Goal: Transaction & Acquisition: Book appointment/travel/reservation

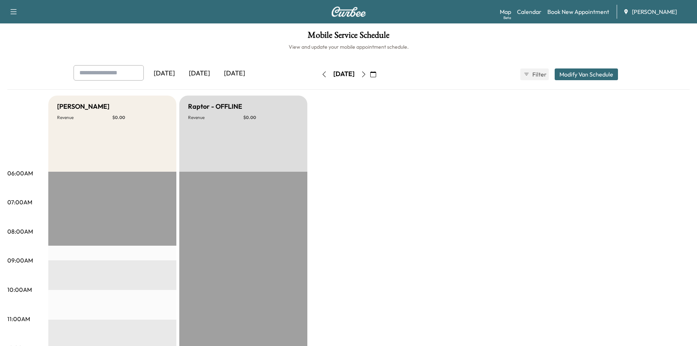
click at [366, 74] on icon "button" at bounding box center [364, 74] width 6 height 6
click at [366, 72] on icon "button" at bounding box center [364, 74] width 6 height 6
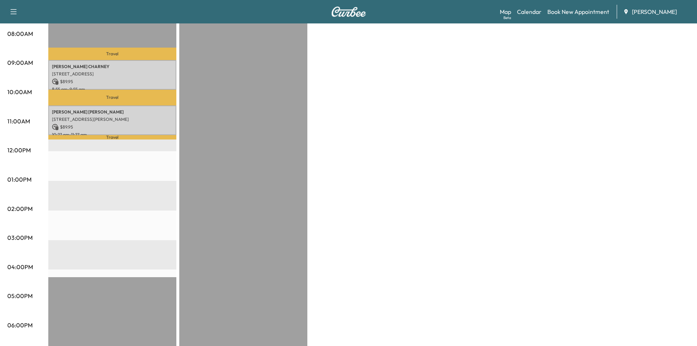
scroll to position [25, 0]
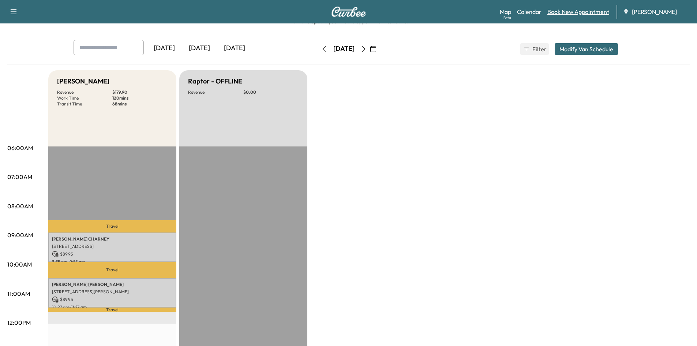
click at [570, 12] on link "Book New Appointment" at bounding box center [578, 11] width 62 height 9
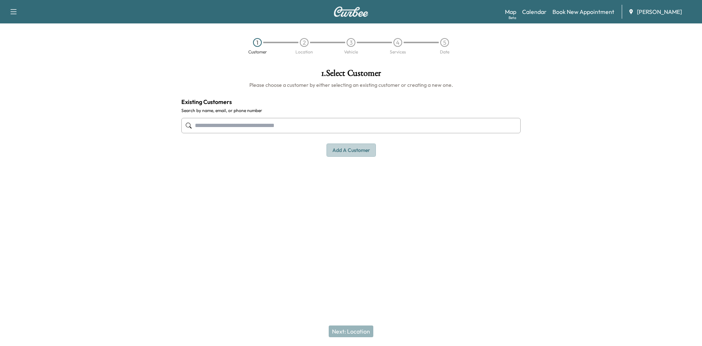
drag, startPoint x: 346, startPoint y: 150, endPoint x: 354, endPoint y: 151, distance: 8.1
click at [345, 150] on button "Add a customer" at bounding box center [351, 150] width 49 height 14
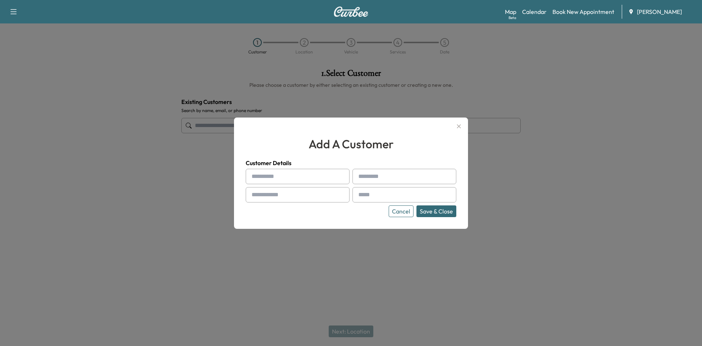
click at [297, 179] on input "text" at bounding box center [298, 176] width 104 height 15
type input "****"
drag, startPoint x: 382, startPoint y: 179, endPoint x: 394, endPoint y: 176, distance: 12.4
click at [383, 177] on input "text" at bounding box center [405, 176] width 104 height 15
type input "******"
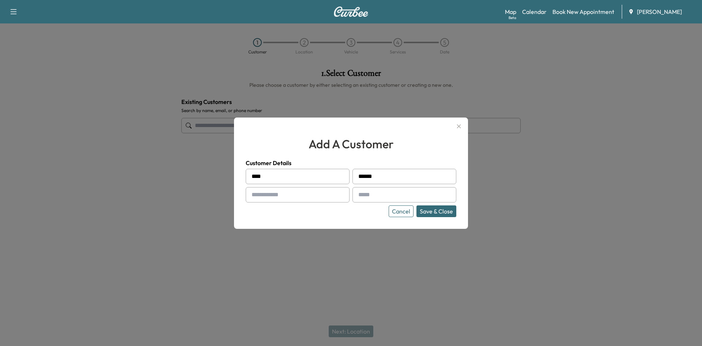
click at [296, 192] on input "text" at bounding box center [298, 194] width 104 height 15
type input "**********"
click at [374, 196] on input "text" at bounding box center [405, 194] width 104 height 15
paste input "**********"
type input "**********"
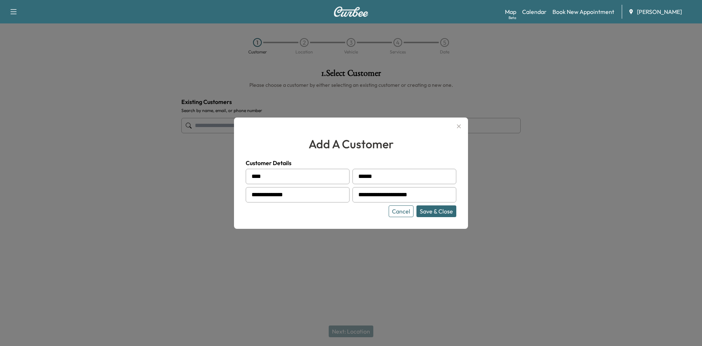
click at [433, 210] on button "Save & Close" at bounding box center [437, 211] width 40 height 12
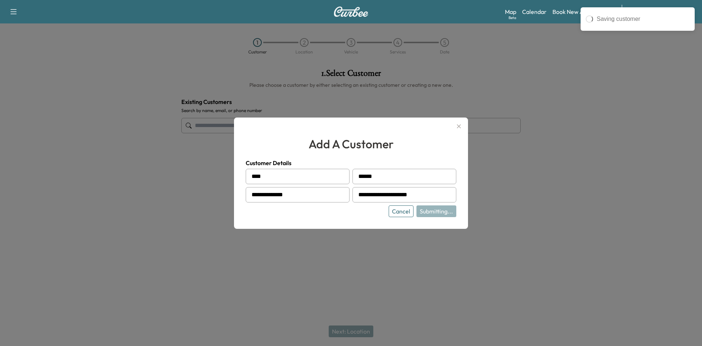
type input "**********"
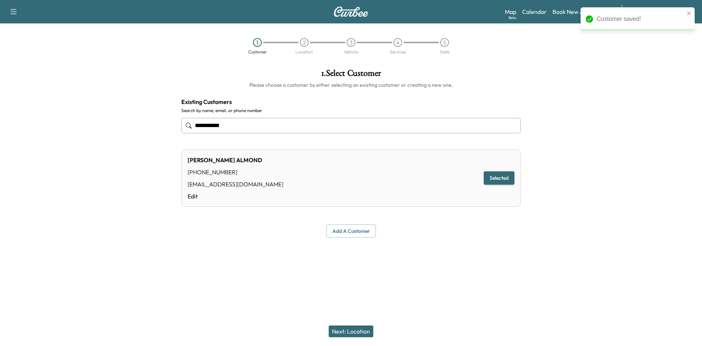
click at [354, 330] on button "Next: Location" at bounding box center [351, 331] width 45 height 12
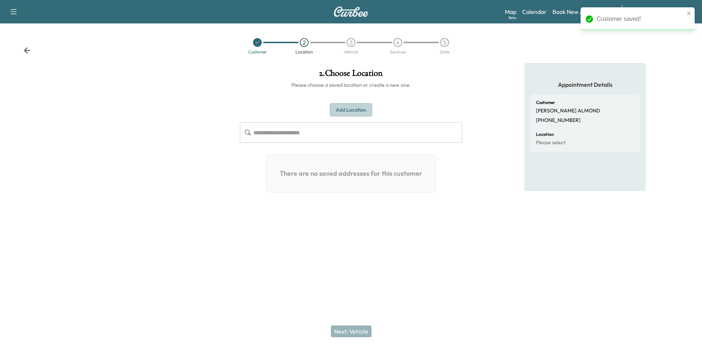
click at [346, 107] on button "Add Location" at bounding box center [351, 110] width 42 height 14
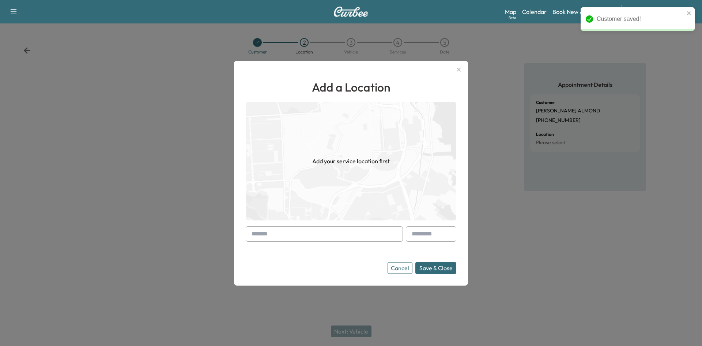
click at [267, 235] on input "text" at bounding box center [324, 233] width 157 height 15
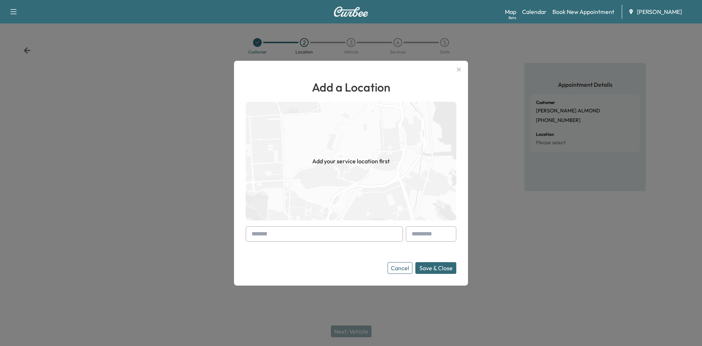
drag, startPoint x: 249, startPoint y: 233, endPoint x: 253, endPoint y: 233, distance: 4.4
click at [249, 233] on div at bounding box center [253, 233] width 9 height 9
click at [255, 232] on div at bounding box center [253, 233] width 9 height 9
click at [251, 232] on div at bounding box center [253, 233] width 9 height 9
click at [253, 232] on div at bounding box center [253, 233] width 9 height 9
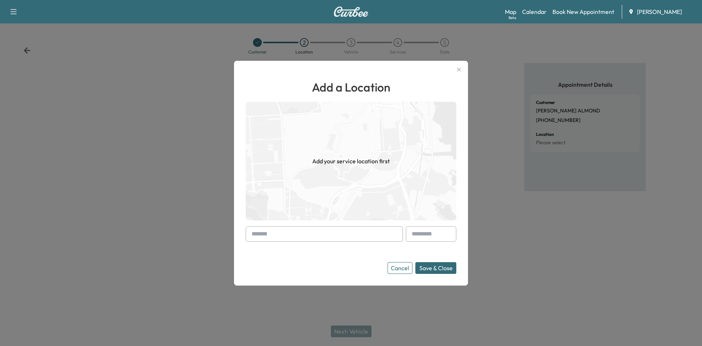
click at [249, 236] on div at bounding box center [253, 233] width 9 height 9
click at [436, 312] on div at bounding box center [351, 173] width 702 height 346
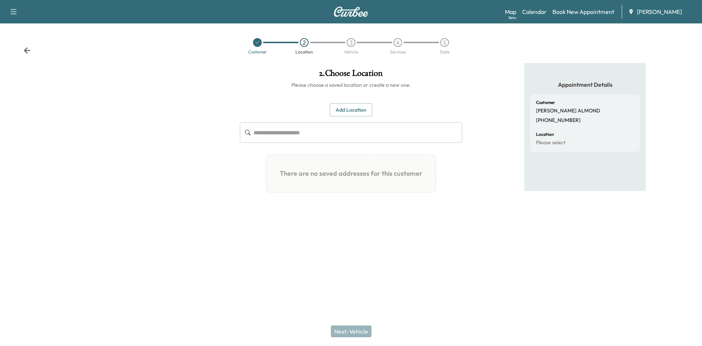
click at [339, 110] on button "Add Location" at bounding box center [351, 110] width 42 height 14
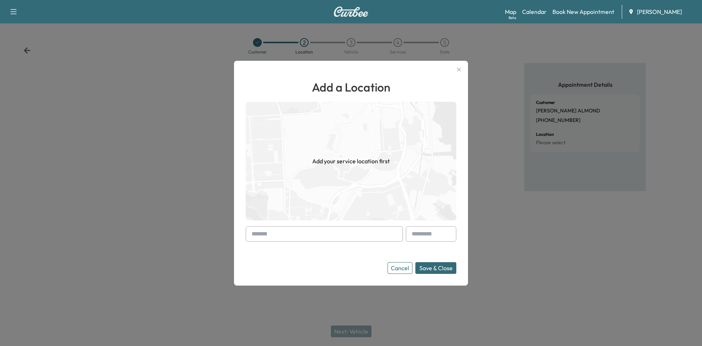
click at [256, 234] on div at bounding box center [253, 233] width 9 height 9
click at [260, 233] on input "text" at bounding box center [324, 233] width 157 height 15
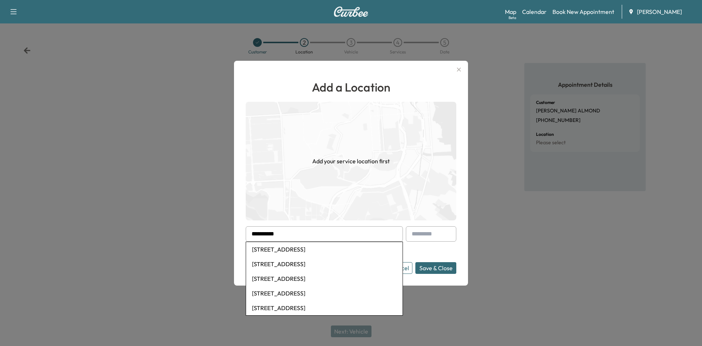
click at [300, 247] on li "[STREET_ADDRESS]" at bounding box center [324, 249] width 157 height 15
type input "**********"
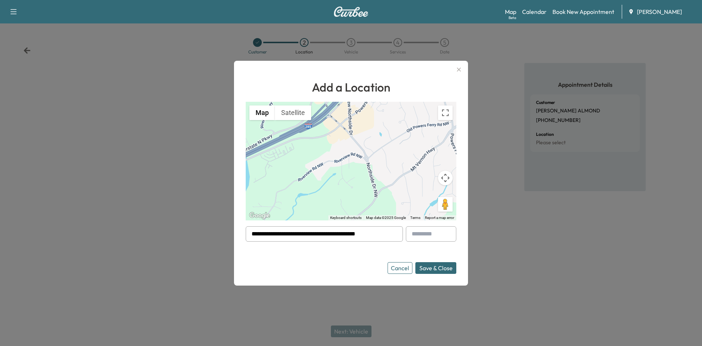
click at [437, 269] on button "Save & Close" at bounding box center [435, 268] width 41 height 12
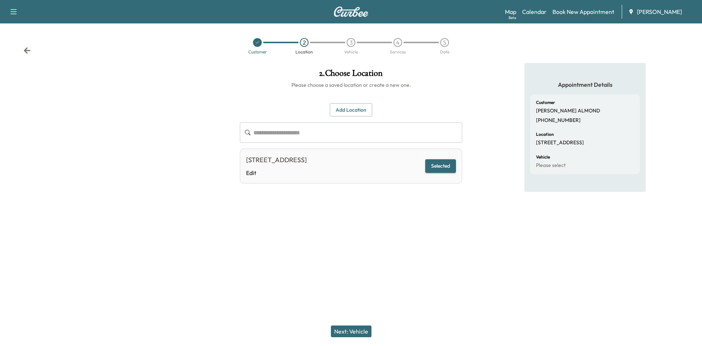
click at [351, 330] on button "Next: Vehicle" at bounding box center [351, 331] width 41 height 12
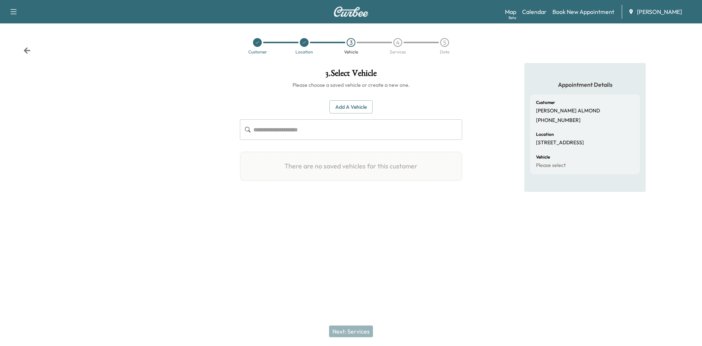
click at [353, 104] on button "Add a Vehicle" at bounding box center [351, 107] width 43 height 14
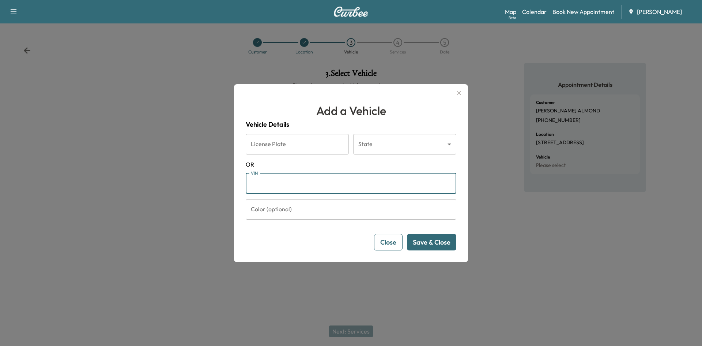
paste input "**********"
type input "**********"
click at [424, 243] on button "Save & Close" at bounding box center [431, 242] width 49 height 16
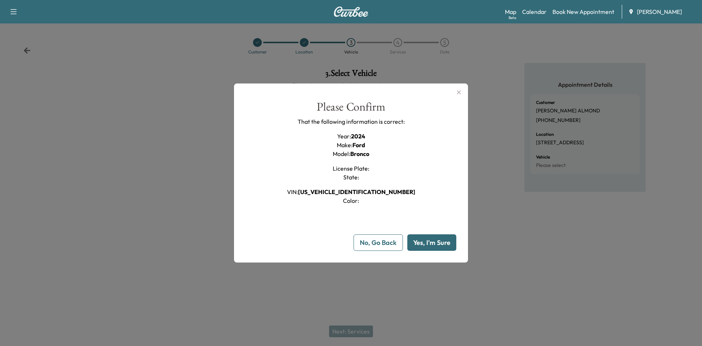
click at [425, 241] on button "Yes, I'm Sure" at bounding box center [431, 242] width 49 height 16
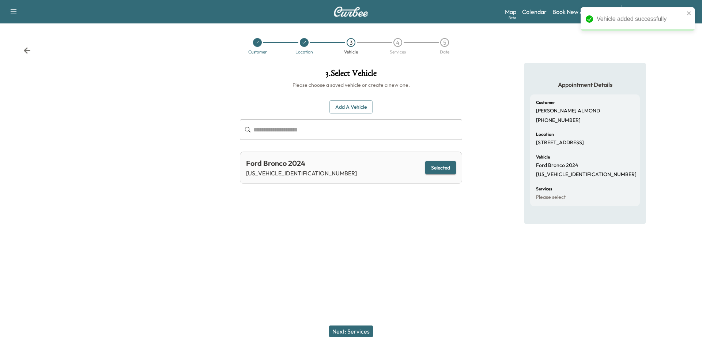
drag, startPoint x: 348, startPoint y: 331, endPoint x: 350, endPoint y: 326, distance: 5.2
click at [348, 331] on button "Next: Services" at bounding box center [351, 331] width 44 height 12
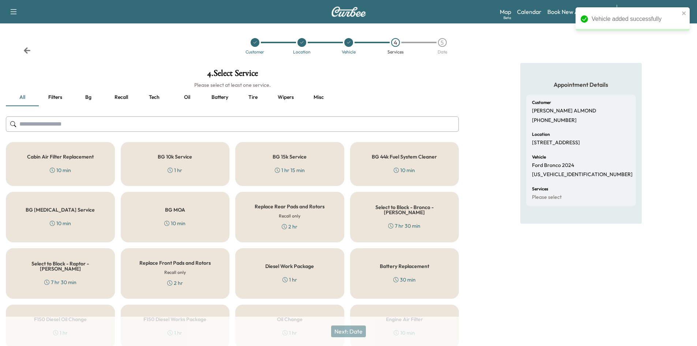
click at [183, 97] on button "Oil" at bounding box center [186, 98] width 33 height 18
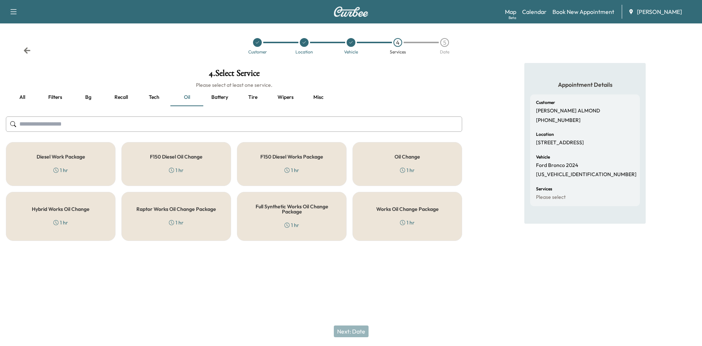
click at [409, 210] on h5 "Works Oil Change Package" at bounding box center [407, 208] width 63 height 5
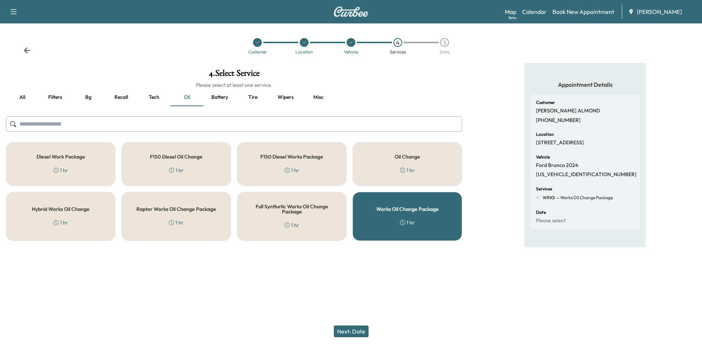
click at [356, 331] on button "Next: Date" at bounding box center [351, 331] width 35 height 12
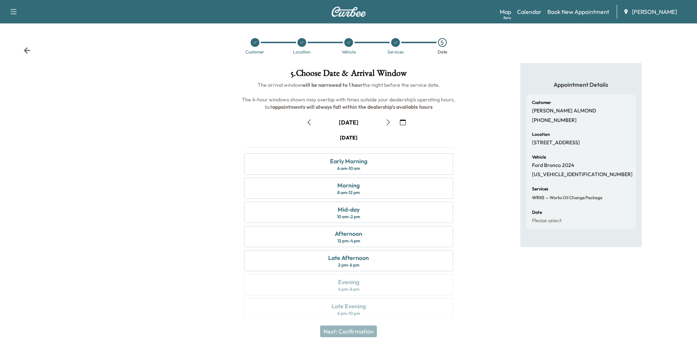
click at [390, 119] on icon "button" at bounding box center [388, 122] width 6 height 6
click at [369, 241] on div "Afternoon 12 pm - 4 pm" at bounding box center [348, 236] width 209 height 21
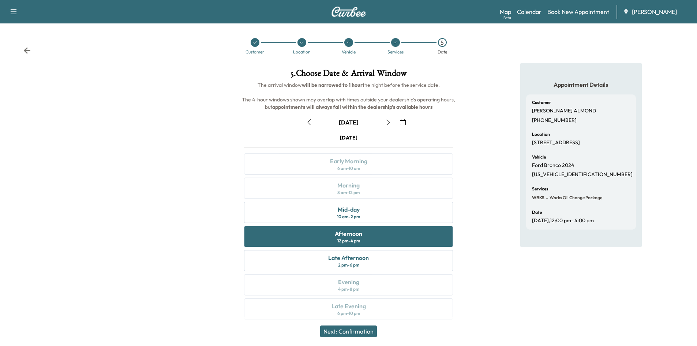
click at [353, 333] on button "Next: Confirmation" at bounding box center [348, 331] width 57 height 12
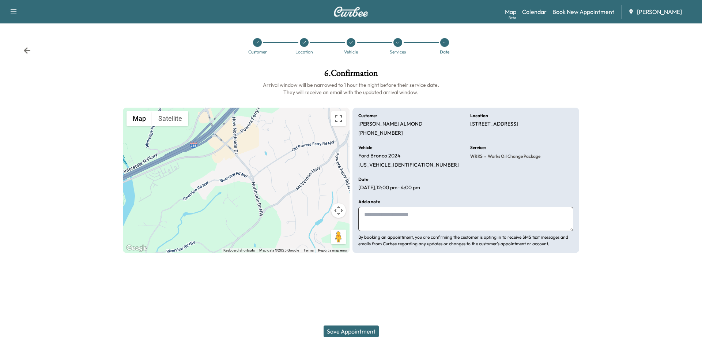
click at [363, 328] on button "Save Appointment" at bounding box center [351, 331] width 55 height 12
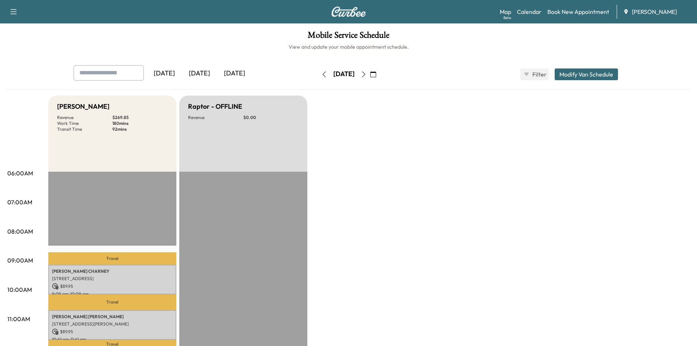
click at [376, 75] on icon "button" at bounding box center [373, 74] width 6 height 6
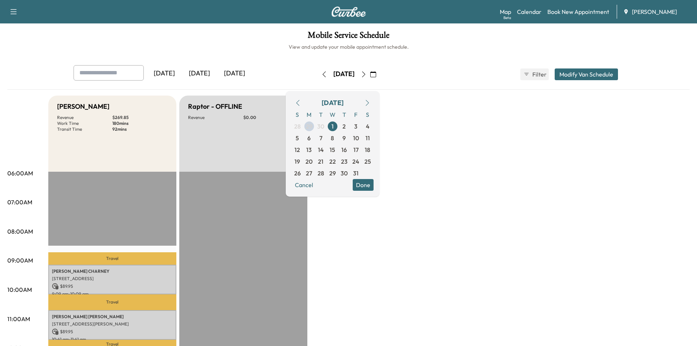
click at [321, 76] on icon "button" at bounding box center [324, 74] width 6 height 6
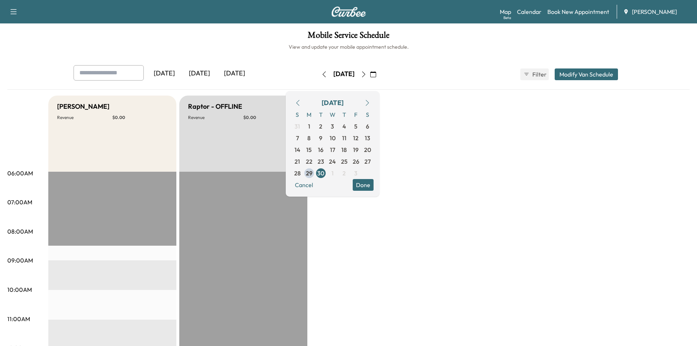
click at [321, 75] on icon "button" at bounding box center [324, 74] width 6 height 6
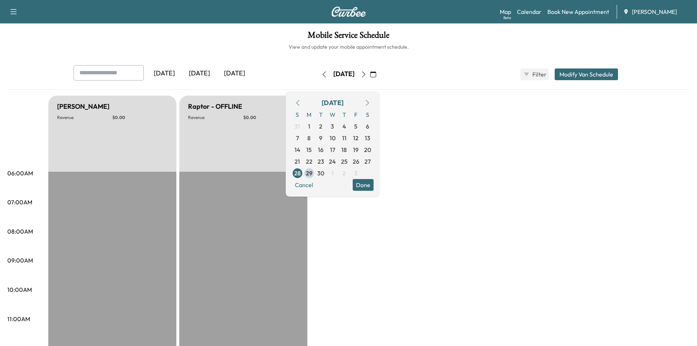
click at [321, 75] on icon "button" at bounding box center [324, 74] width 6 height 6
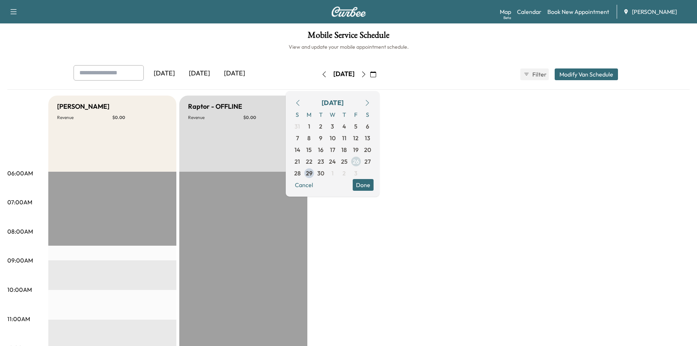
click at [359, 160] on span "26" at bounding box center [356, 161] width 7 height 9
click at [334, 173] on span "1" at bounding box center [332, 173] width 2 height 9
